Goal: Find specific page/section: Find specific page/section

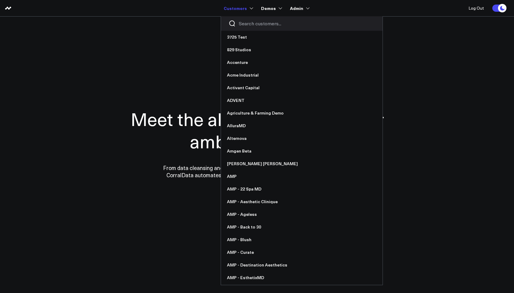
click at [242, 21] on input "Search customers input" at bounding box center [307, 23] width 136 height 7
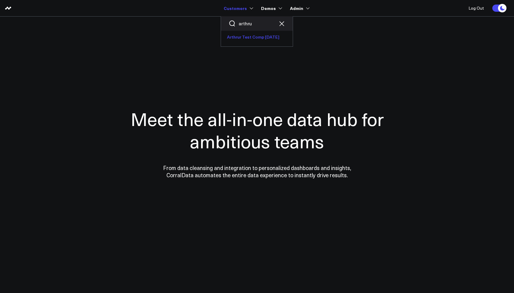
type input "arthru"
click at [245, 34] on link "Arthrur Test Comp [DATE]" at bounding box center [257, 37] width 72 height 13
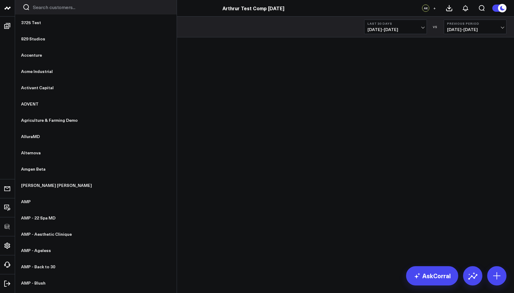
click at [44, 7] on input "Search customers input" at bounding box center [101, 7] width 136 height 7
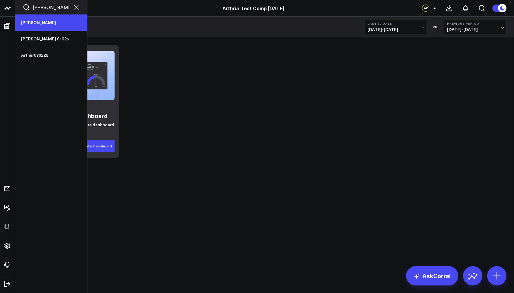
type input "arthur"
click at [32, 27] on link "[PERSON_NAME]" at bounding box center [51, 22] width 72 height 16
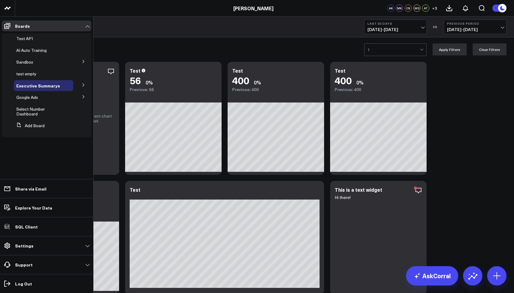
click at [81, 85] on button at bounding box center [84, 84] width 16 height 9
click at [84, 85] on icon at bounding box center [84, 85] width 4 height 4
click at [82, 87] on button at bounding box center [84, 84] width 16 height 9
click at [82, 83] on button at bounding box center [84, 84] width 16 height 9
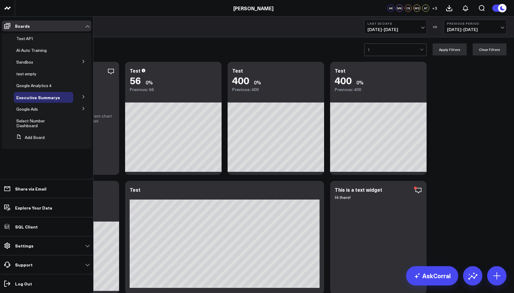
click at [86, 95] on button at bounding box center [84, 96] width 16 height 9
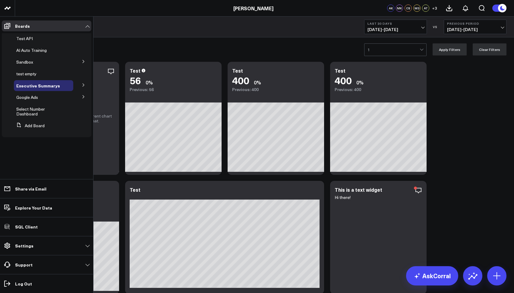
click at [81, 85] on button at bounding box center [84, 84] width 16 height 9
click at [82, 86] on icon at bounding box center [84, 85] width 4 height 4
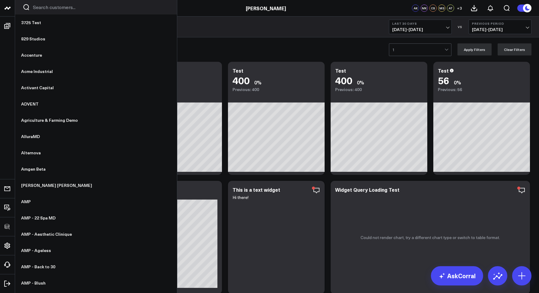
click at [39, 7] on input "Search customers input" at bounding box center [101, 7] width 136 height 7
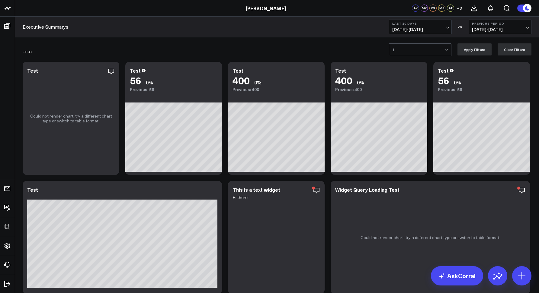
type input "amp"
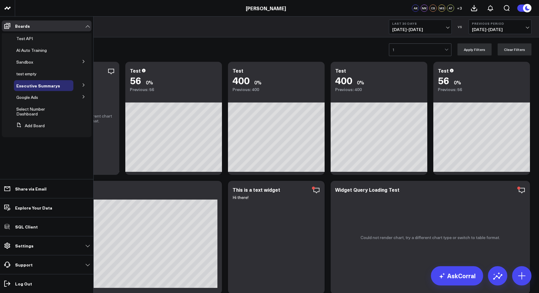
click at [81, 85] on button at bounding box center [84, 84] width 16 height 9
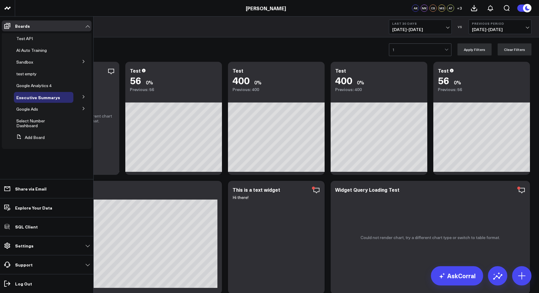
click at [85, 96] on icon at bounding box center [84, 97] width 4 height 4
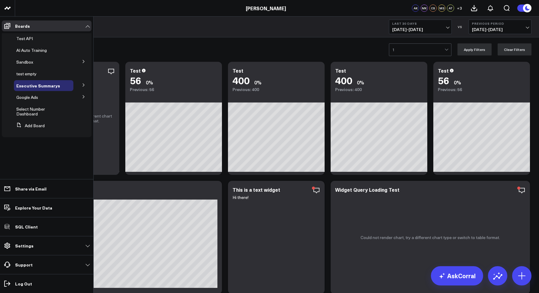
click at [82, 89] on button at bounding box center [84, 84] width 16 height 9
